Goal: Find specific page/section: Find specific page/section

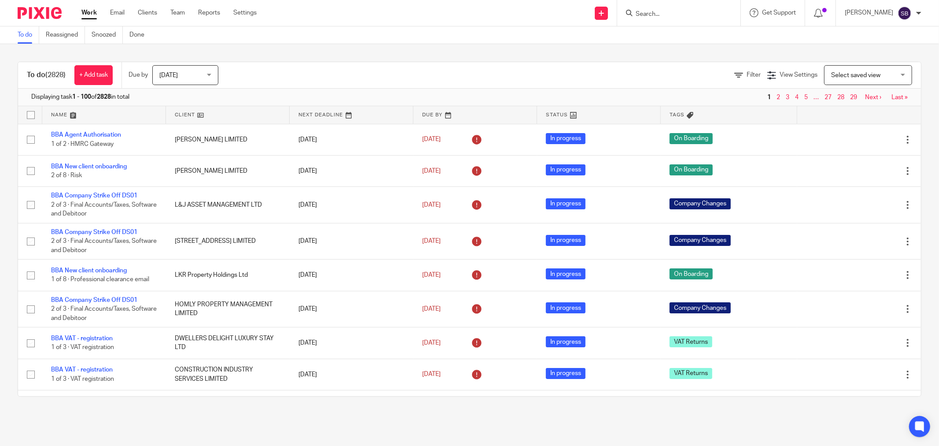
click at [698, 16] on input "Search" at bounding box center [674, 15] width 79 height 8
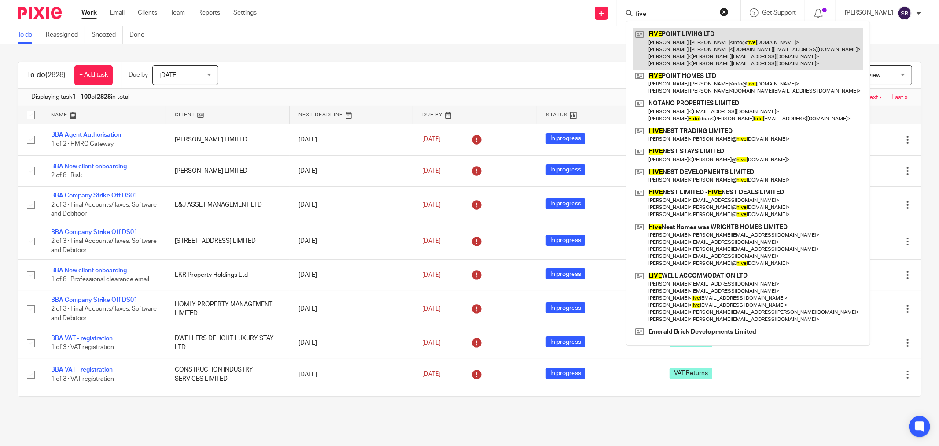
type input "five"
click at [711, 63] on link at bounding box center [748, 49] width 230 height 42
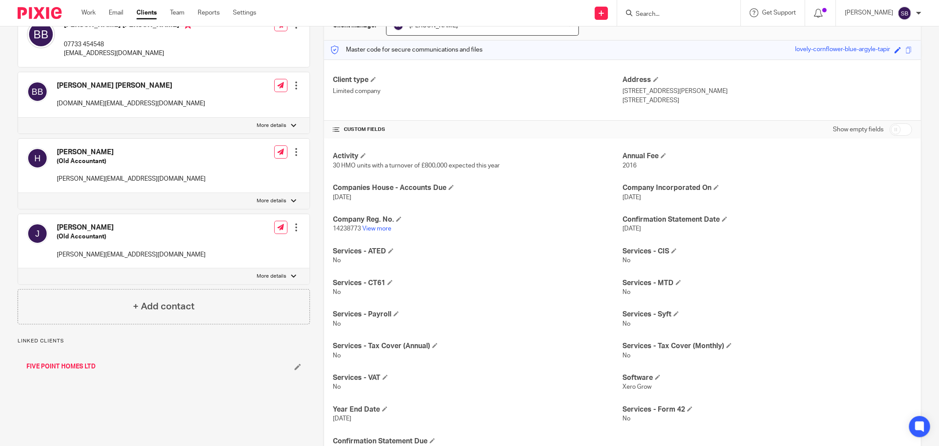
scroll to position [139, 0]
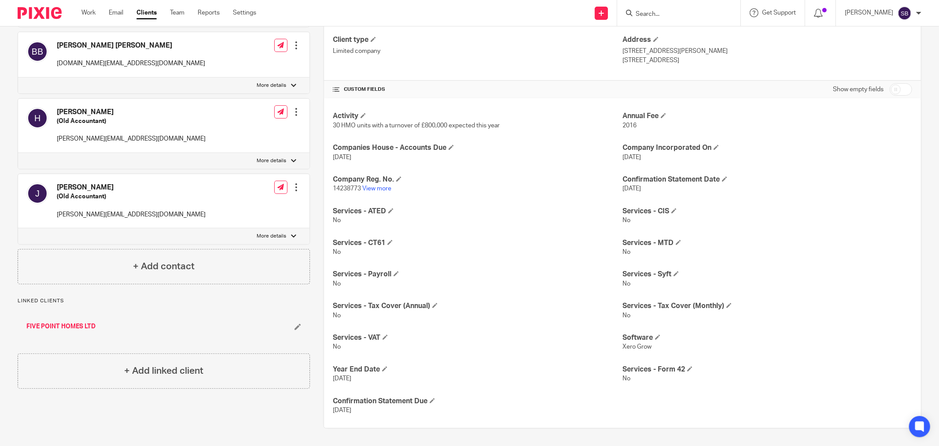
click at [377, 192] on p "14238773 View more" at bounding box center [478, 188] width 290 height 9
click at [379, 187] on link "View more" at bounding box center [376, 188] width 29 height 6
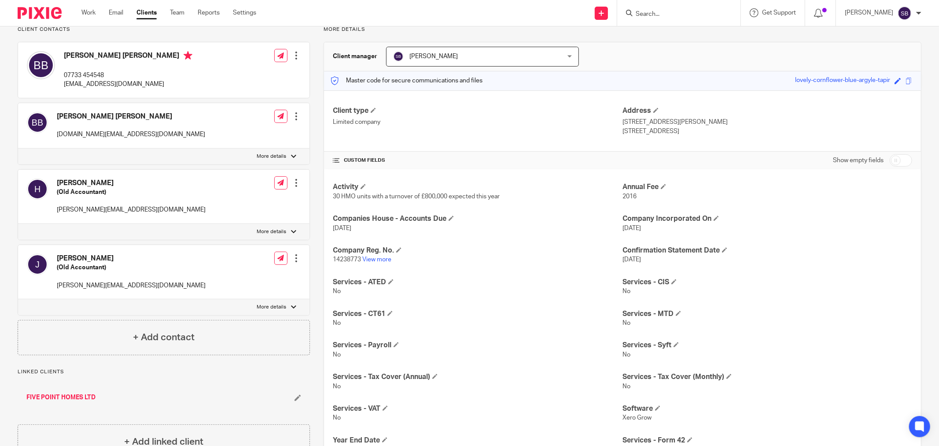
scroll to position [0, 0]
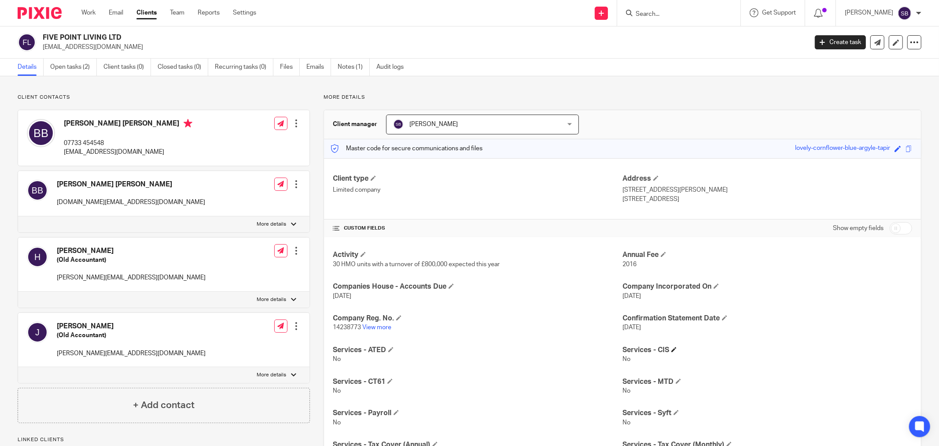
click at [853, 345] on h4 "Services - CIS" at bounding box center [768, 349] width 290 height 9
